Goal: Task Accomplishment & Management: Manage account settings

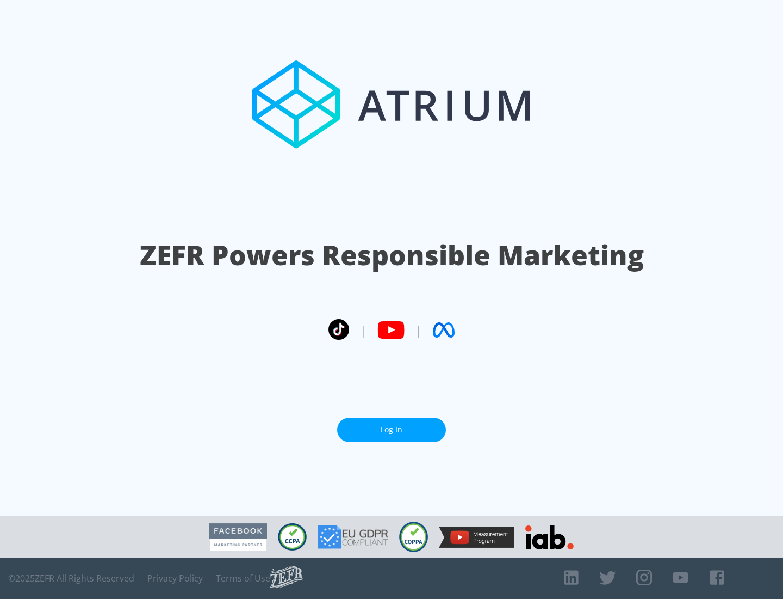
click at [392, 429] on link "Log In" at bounding box center [391, 429] width 109 height 24
